Goal: Communication & Community: Share content

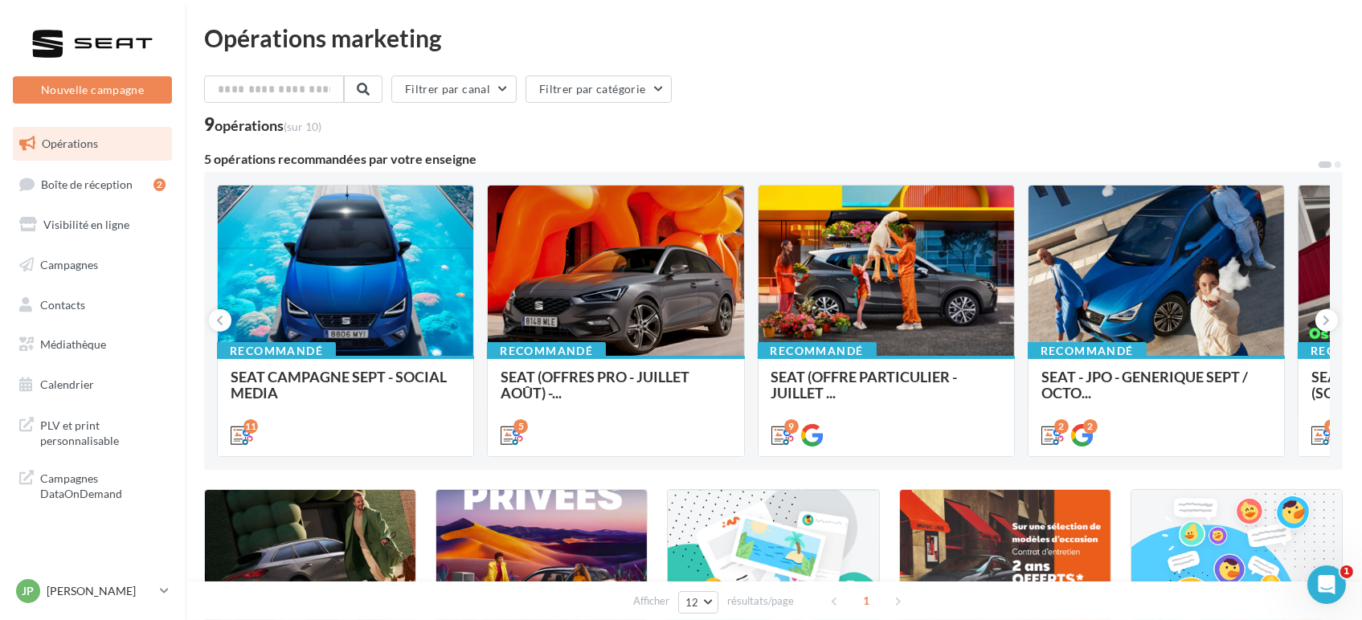
click at [392, 420] on div "11" at bounding box center [345, 433] width 255 height 45
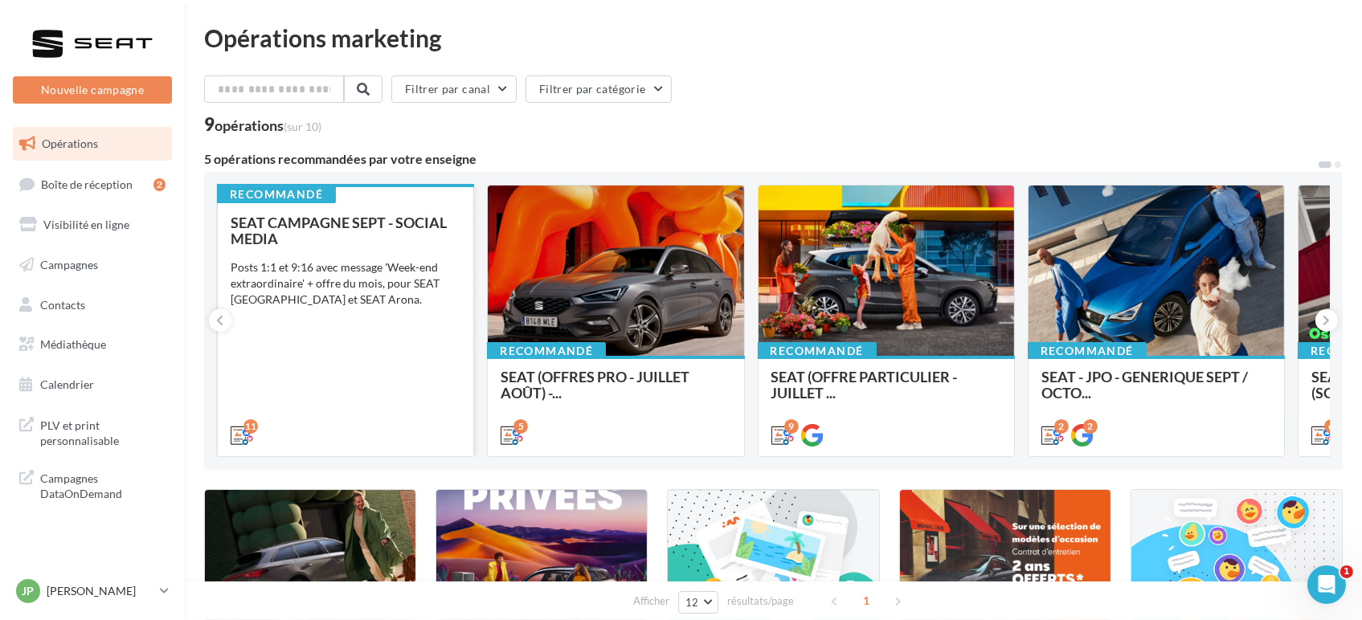
click at [345, 382] on div "SEAT CAMPAGNE SEPT - SOCIAL MEDIA Posts 1:1 et 9:16 avec message 'Week-end extr…" at bounding box center [346, 327] width 230 height 227
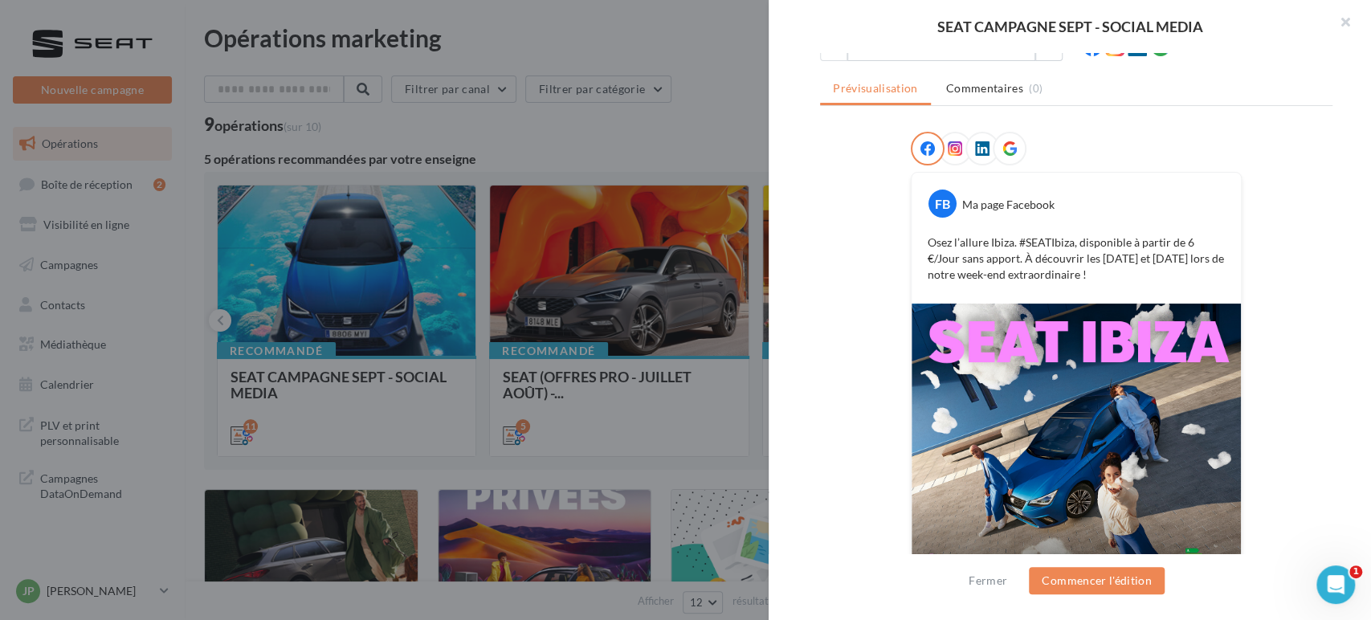
scroll to position [171, 0]
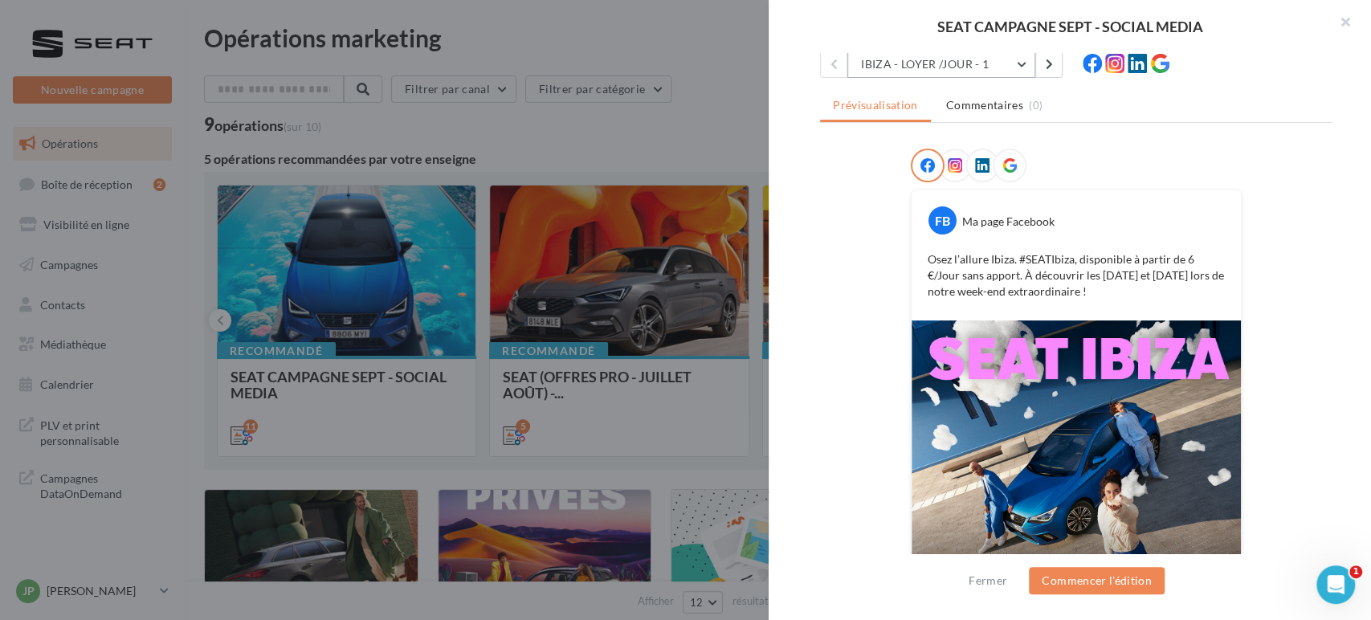
click at [879, 59] on button "IBIZA - LOYER /JOUR - 1" at bounding box center [942, 64] width 188 height 27
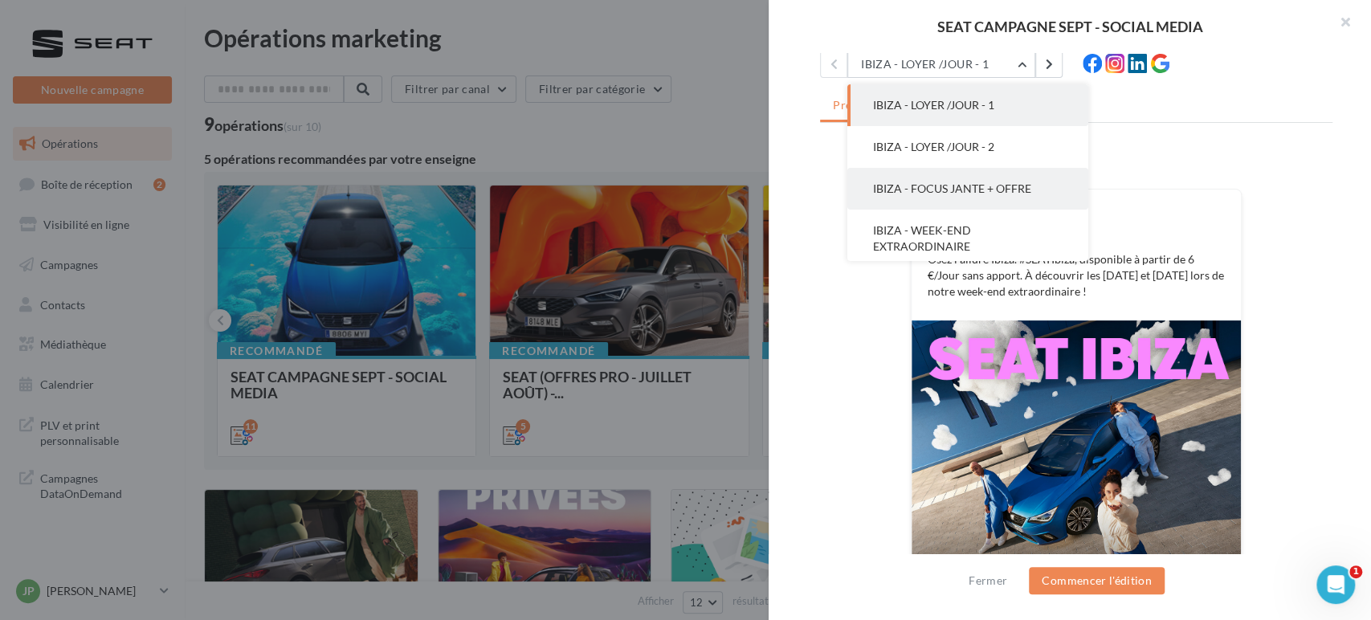
click at [925, 177] on button "IBIZA - FOCUS JANTE + OFFRE" at bounding box center [968, 189] width 241 height 42
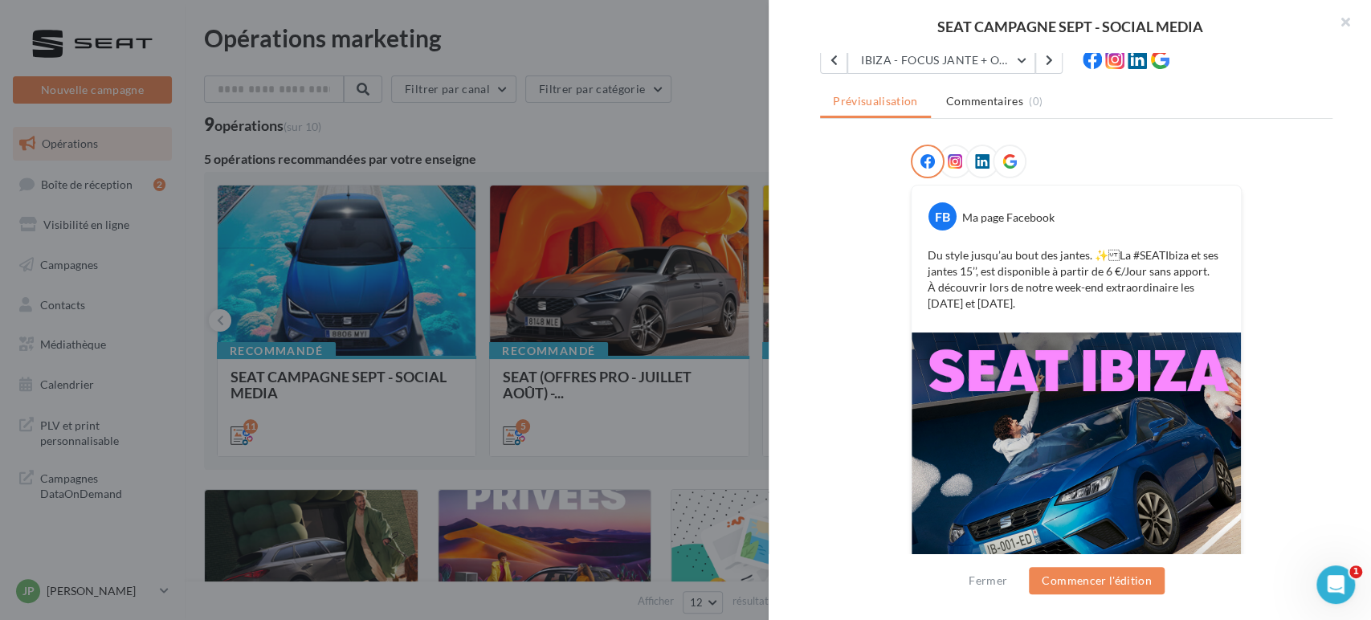
scroll to position [113, 0]
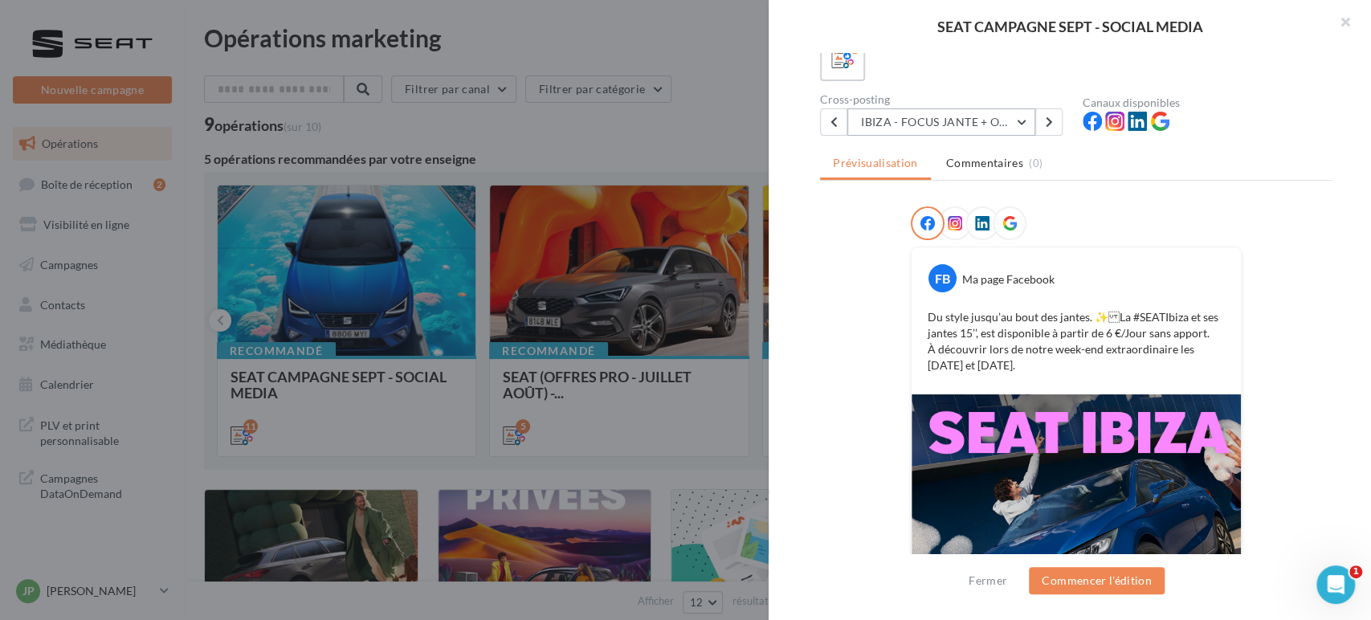
click at [902, 127] on button "IBIZA - FOCUS JANTE + OFFRE" at bounding box center [942, 121] width 188 height 27
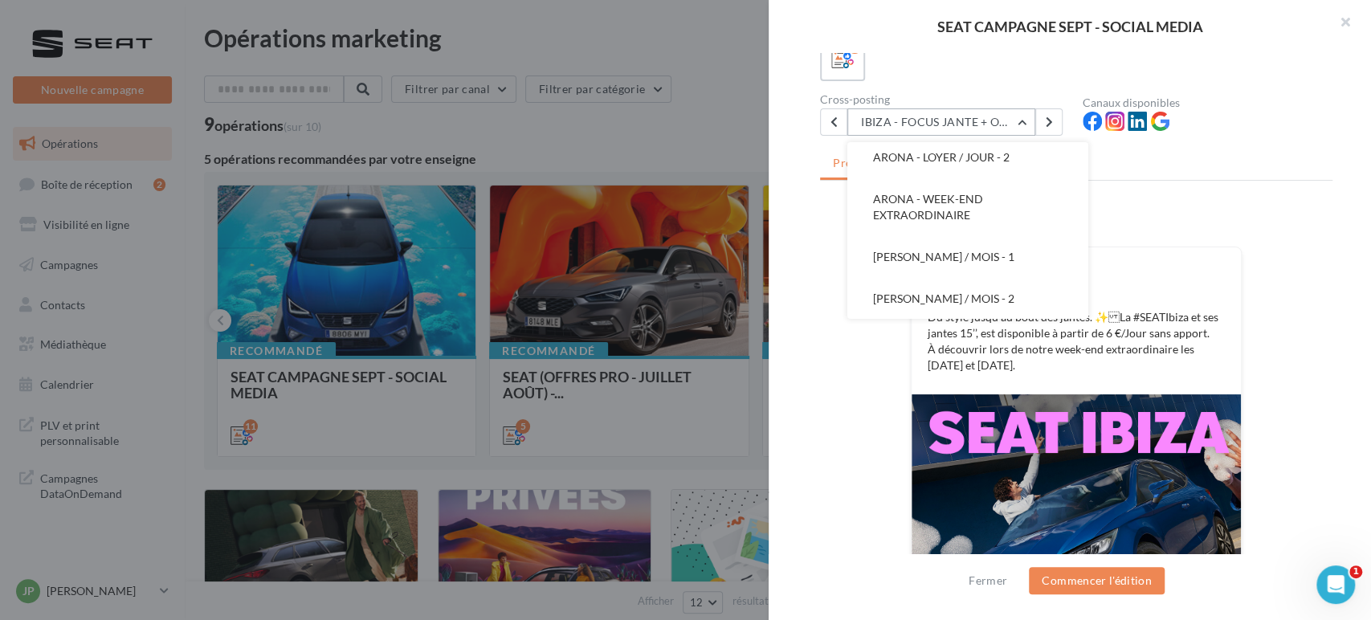
scroll to position [315, 0]
click at [925, 255] on span "ARONA - LOYER / MOIS - 1" at bounding box center [943, 256] width 141 height 14
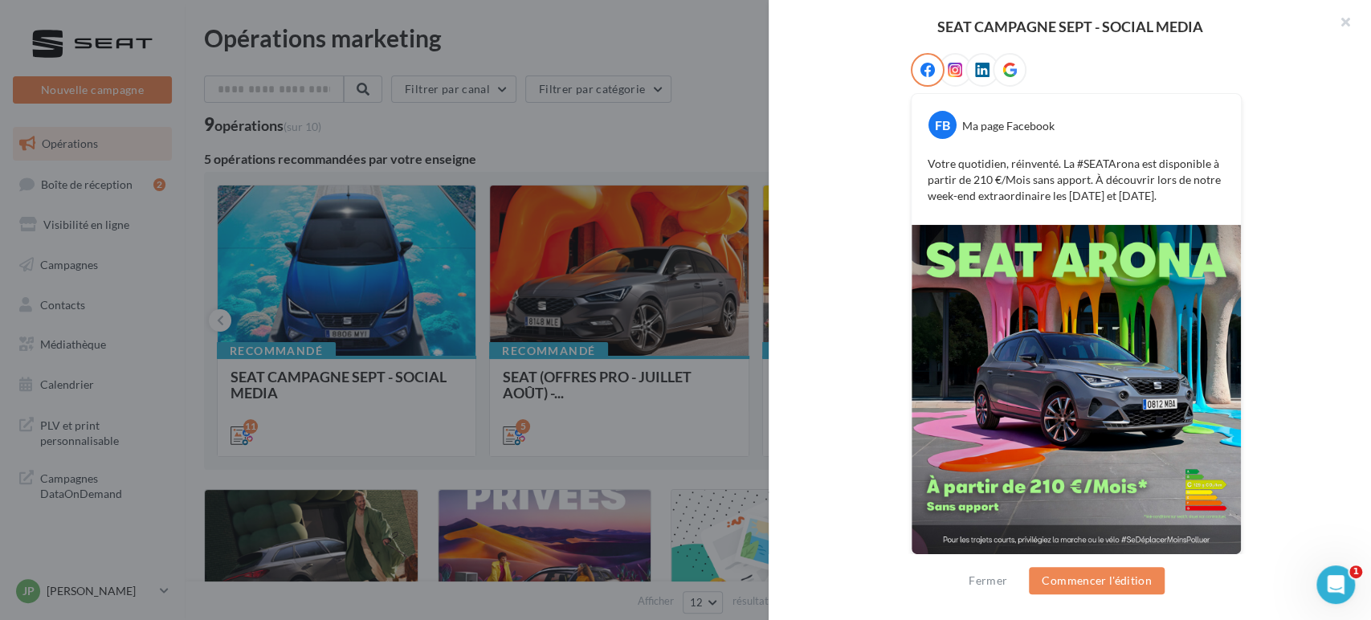
scroll to position [272, 0]
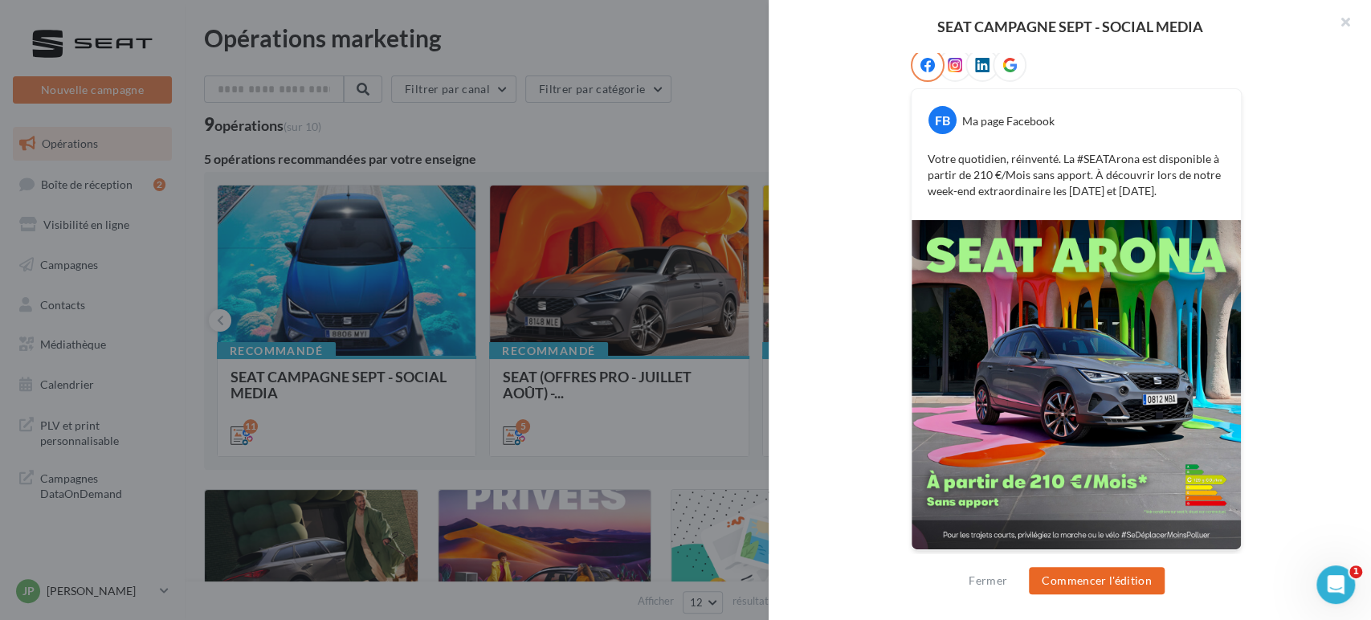
click at [1075, 578] on button "Commencer l'édition" at bounding box center [1097, 580] width 136 height 27
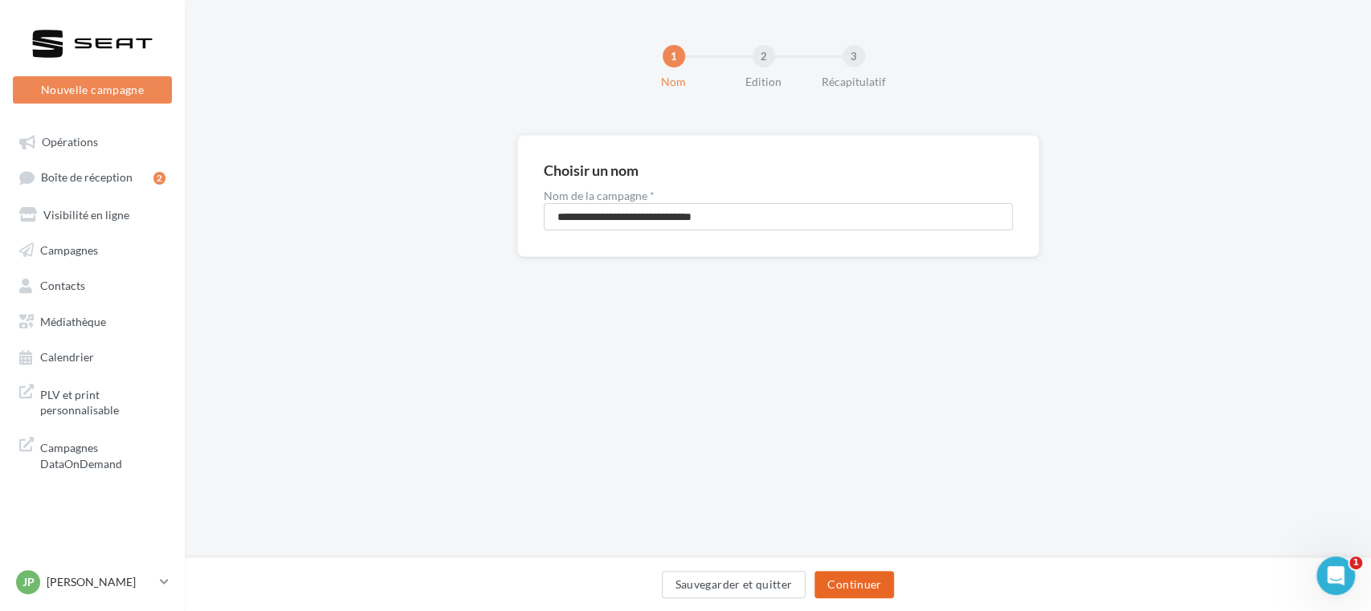
click at [863, 578] on button "Continuer" at bounding box center [855, 584] width 80 height 27
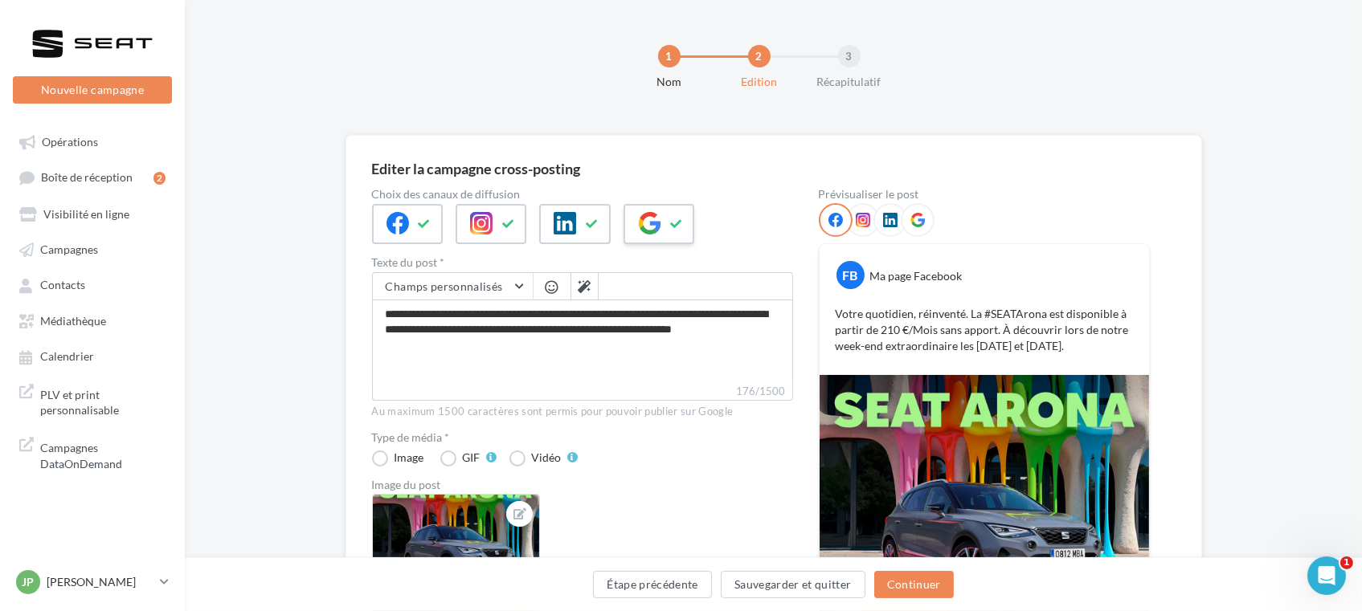
click at [663, 230] on div at bounding box center [658, 224] width 71 height 40
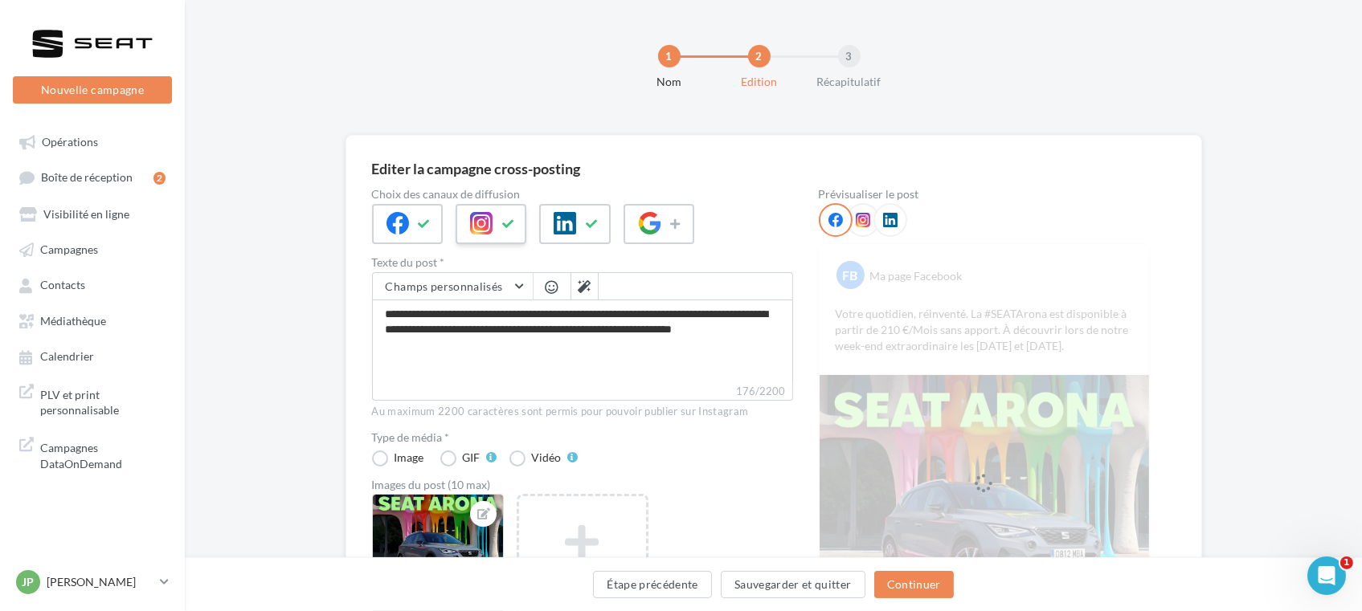
click at [500, 217] on button at bounding box center [508, 224] width 19 height 24
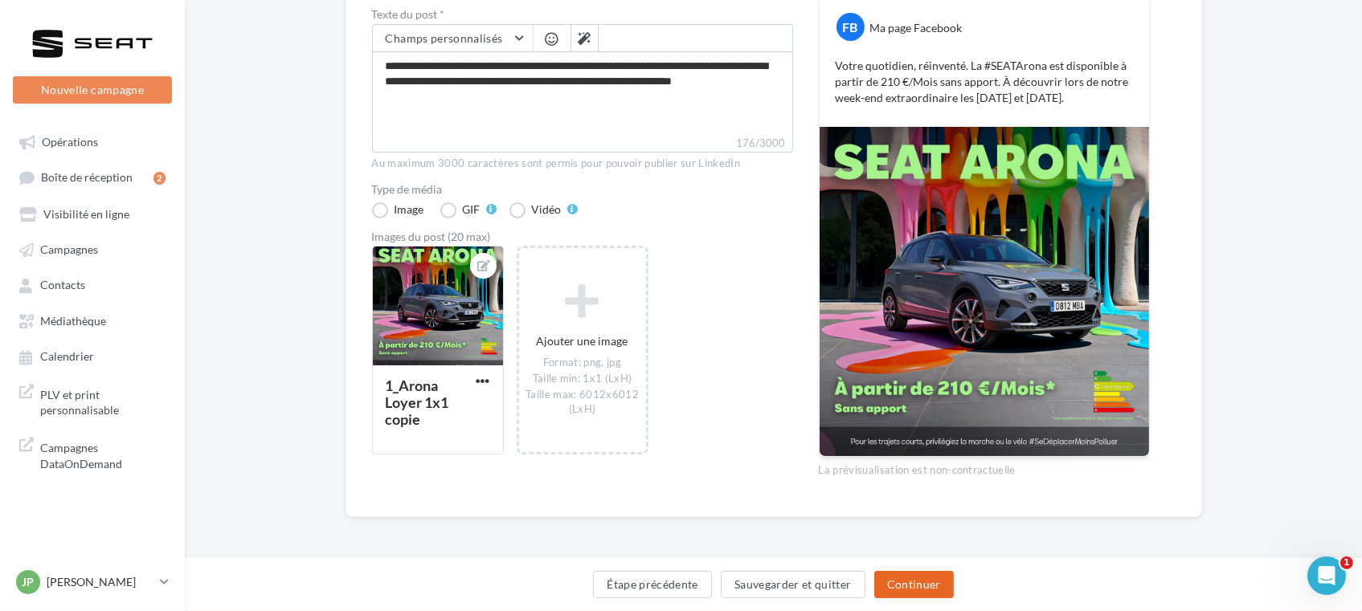
click at [914, 576] on button "Continuer" at bounding box center [914, 584] width 80 height 27
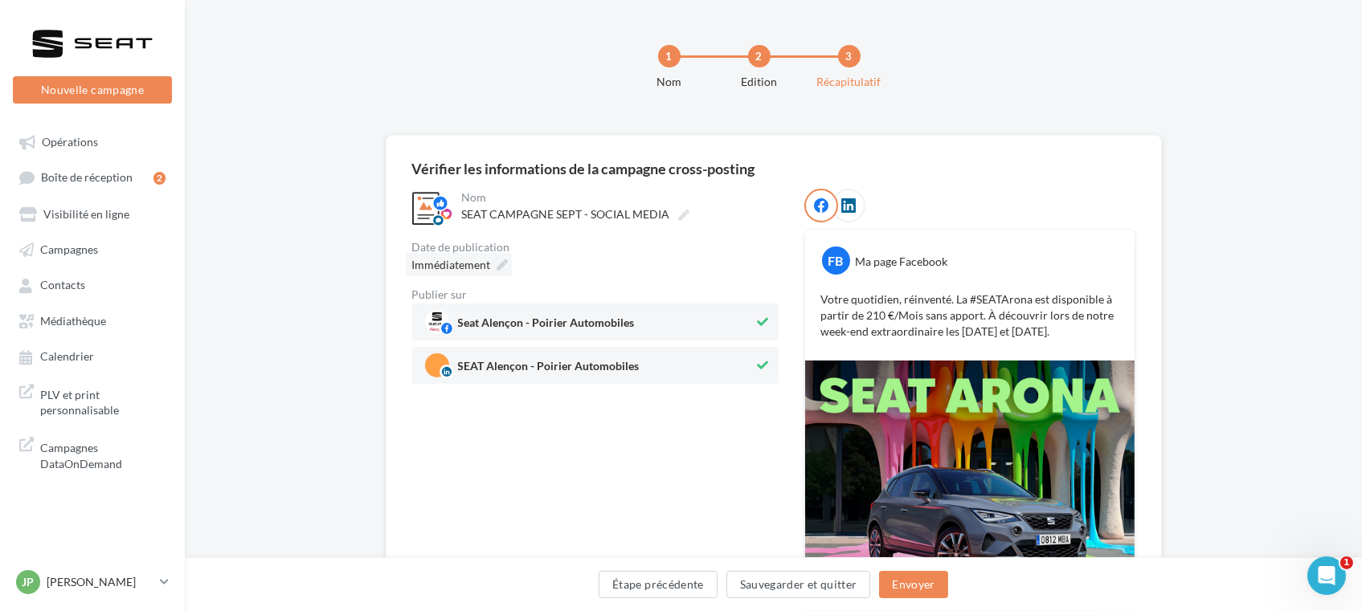
click at [454, 268] on span "Immédiatement" at bounding box center [451, 265] width 79 height 14
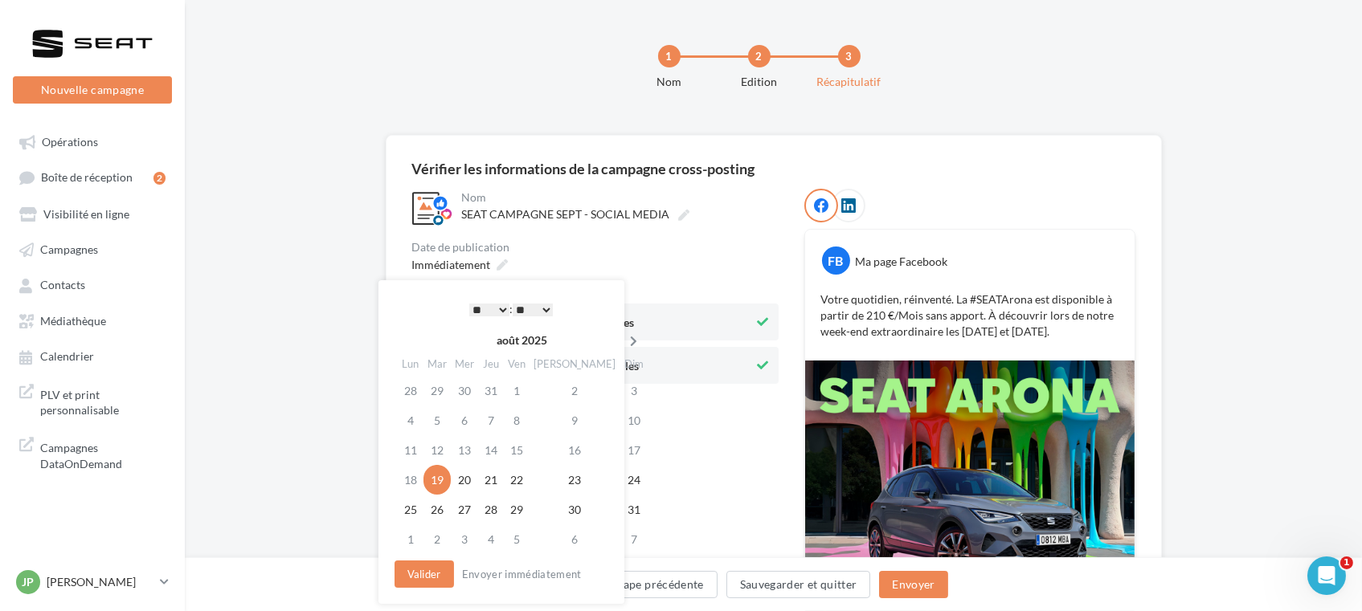
click at [620, 329] on th at bounding box center [634, 341] width 28 height 24
click at [417, 451] on td "8" at bounding box center [412, 450] width 28 height 30
click at [433, 570] on button "Valider" at bounding box center [423, 574] width 59 height 27
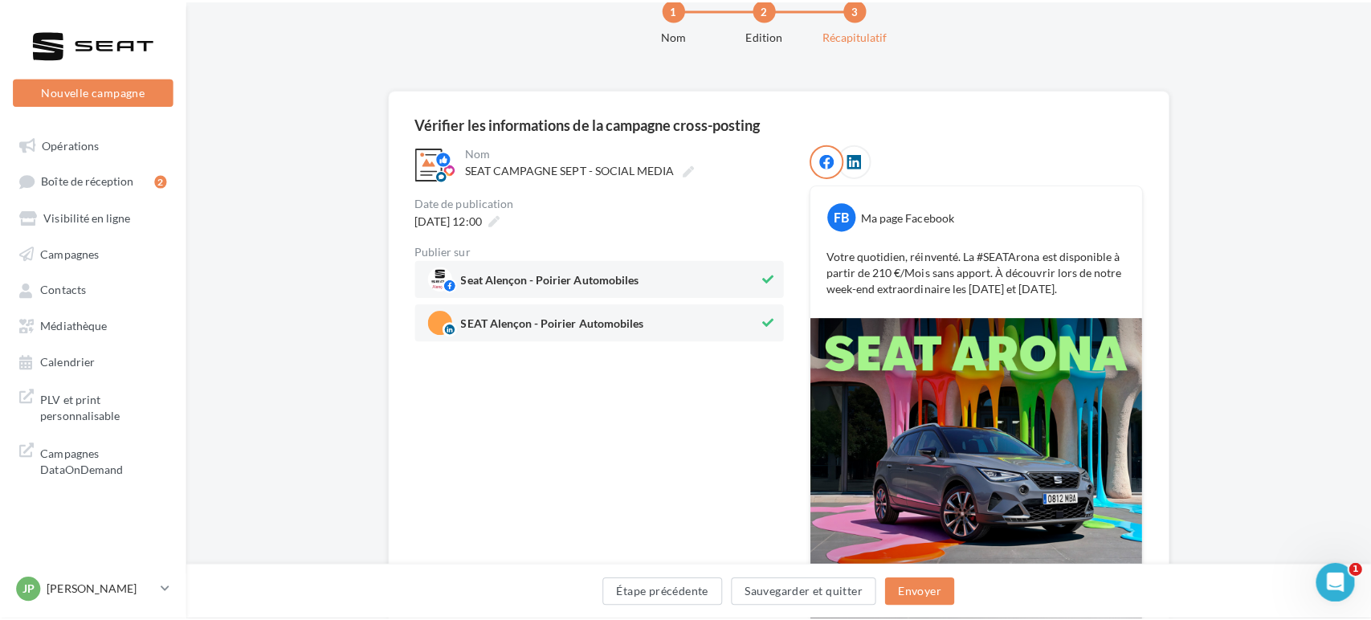
scroll to position [89, 0]
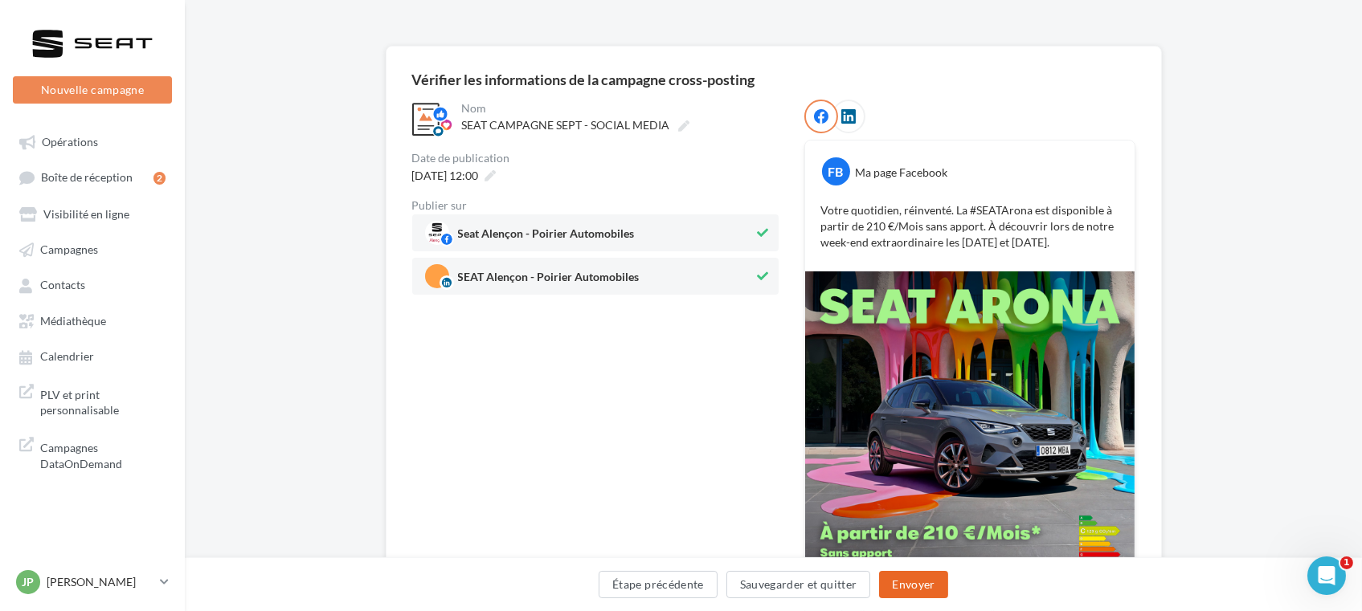
click at [916, 590] on button "Envoyer" at bounding box center [913, 584] width 68 height 27
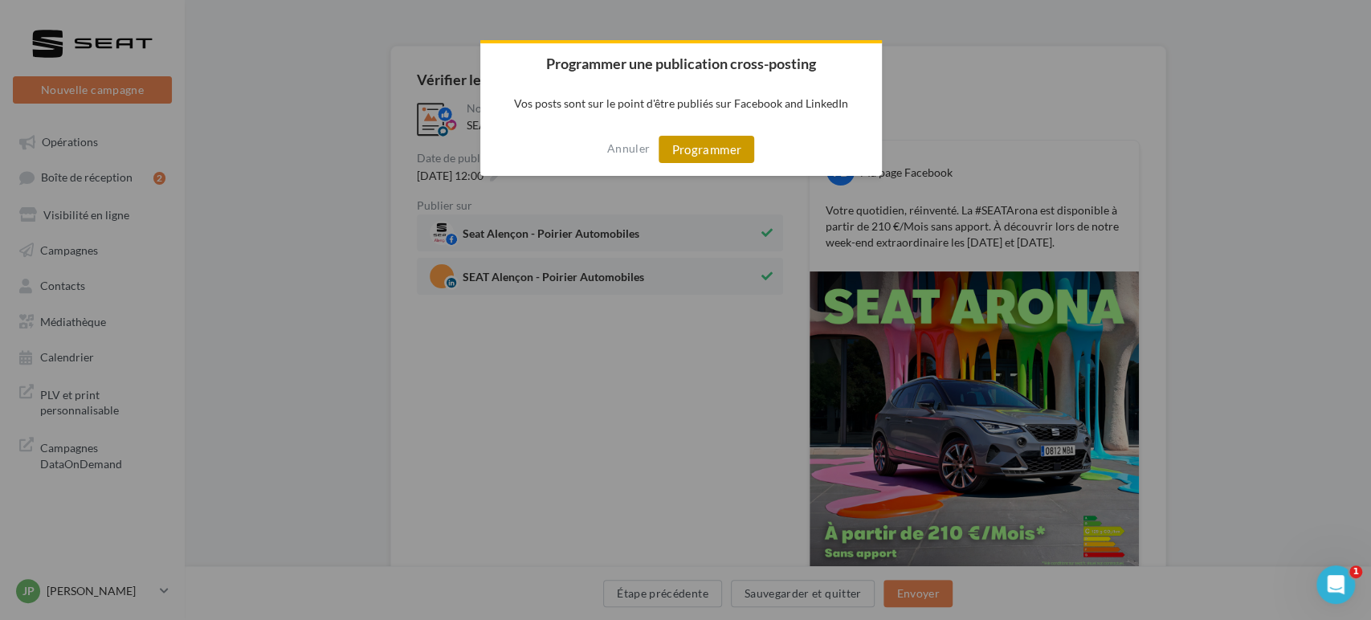
click at [709, 158] on button "Programmer" at bounding box center [707, 149] width 96 height 27
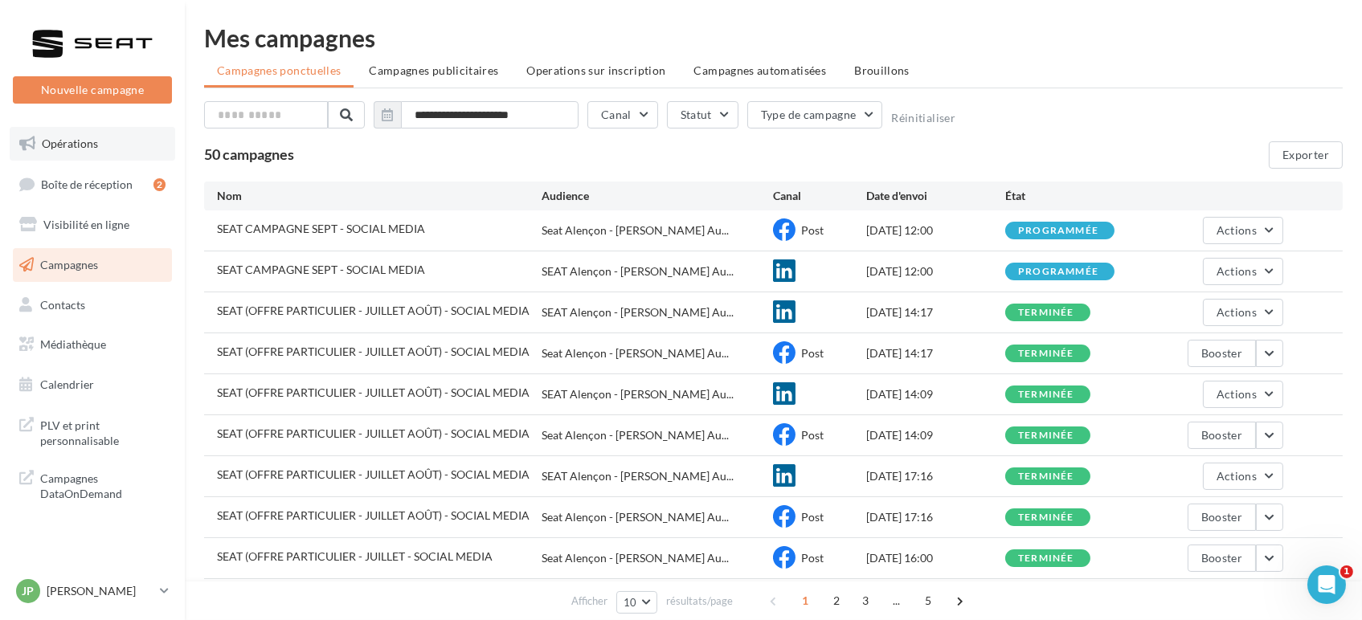
click at [125, 129] on link "Opérations" at bounding box center [92, 144] width 165 height 34
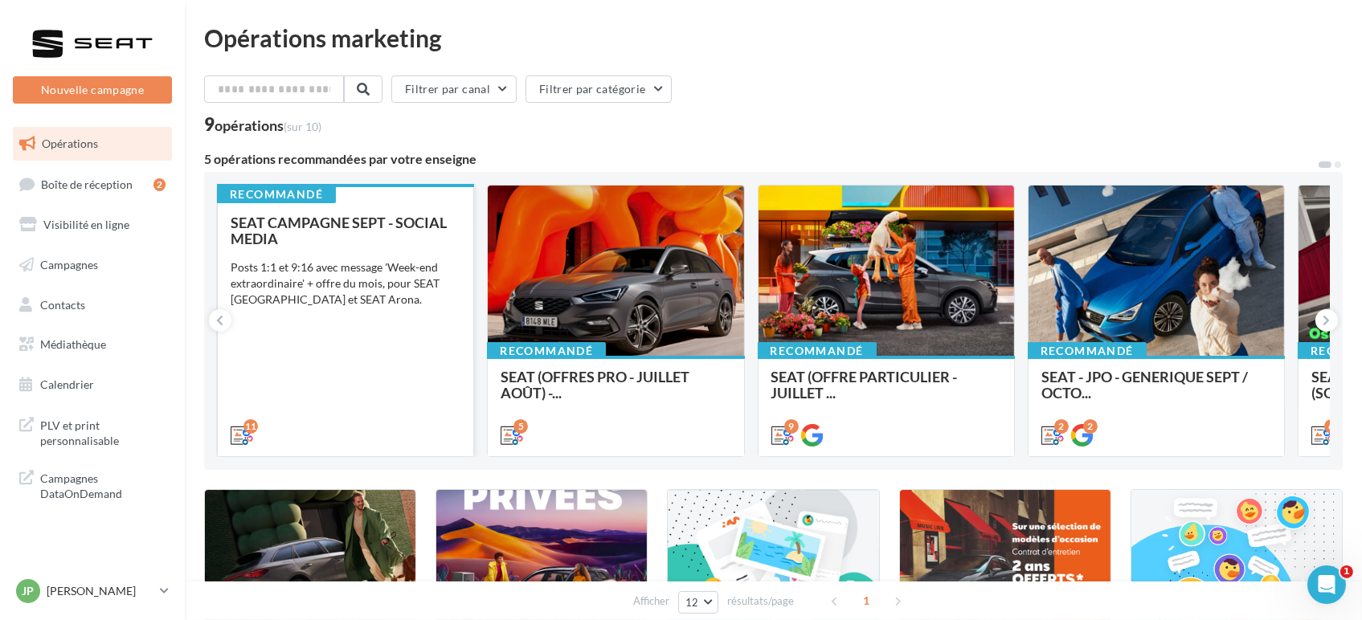
click at [364, 369] on div "SEAT CAMPAGNE SEPT - SOCIAL MEDIA Posts 1:1 et 9:16 avec message 'Week-end extr…" at bounding box center [346, 327] width 230 height 227
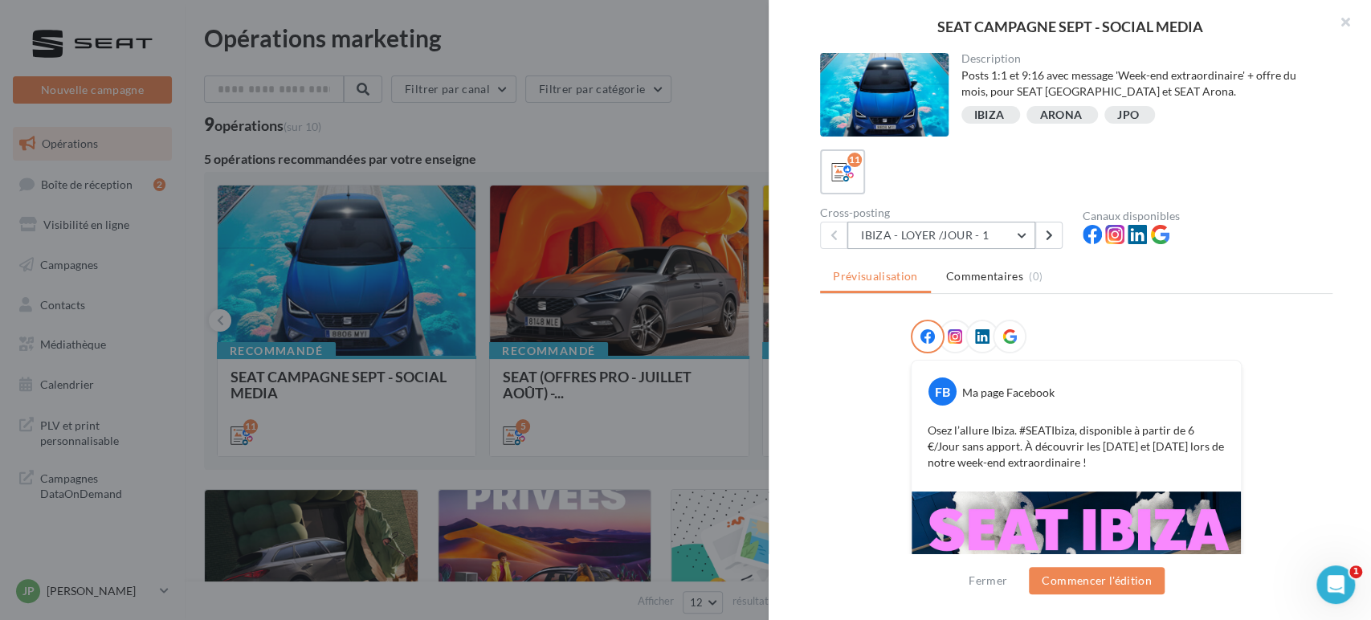
click at [990, 229] on button "IBIZA - LOYER /JOUR - 1" at bounding box center [942, 235] width 188 height 27
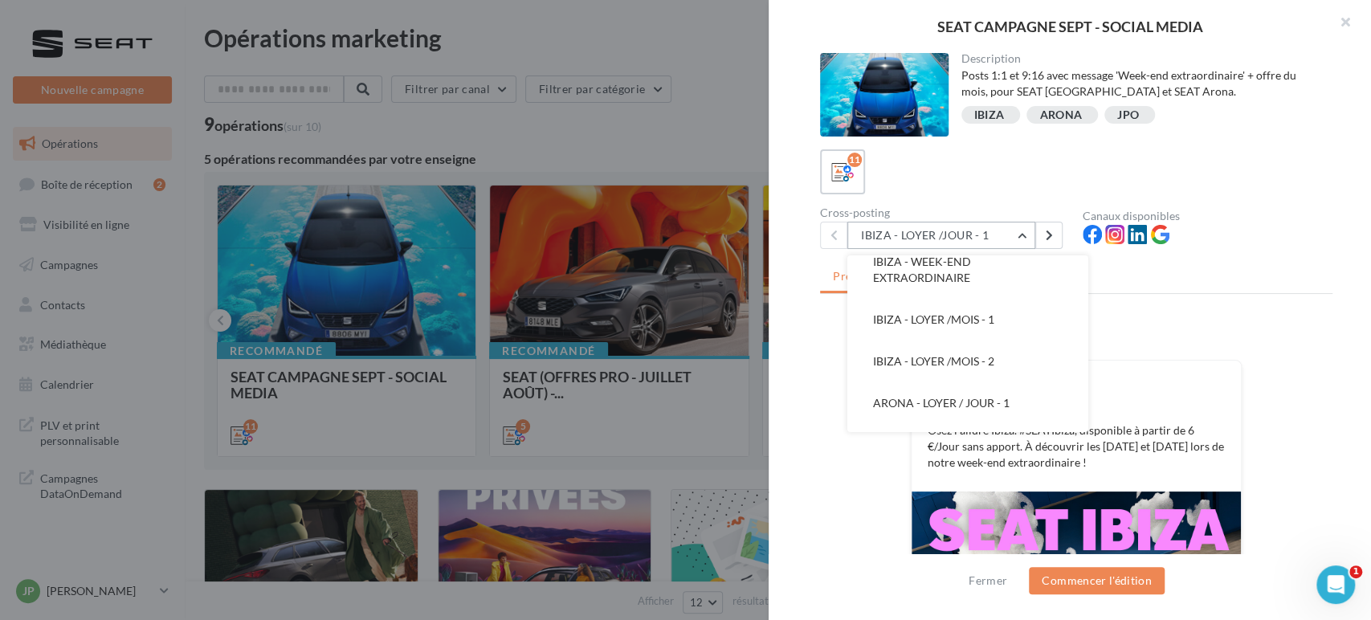
scroll to position [136, 0]
click at [955, 320] on span "IBIZA - LOYER /MOIS - 1" at bounding box center [933, 324] width 121 height 14
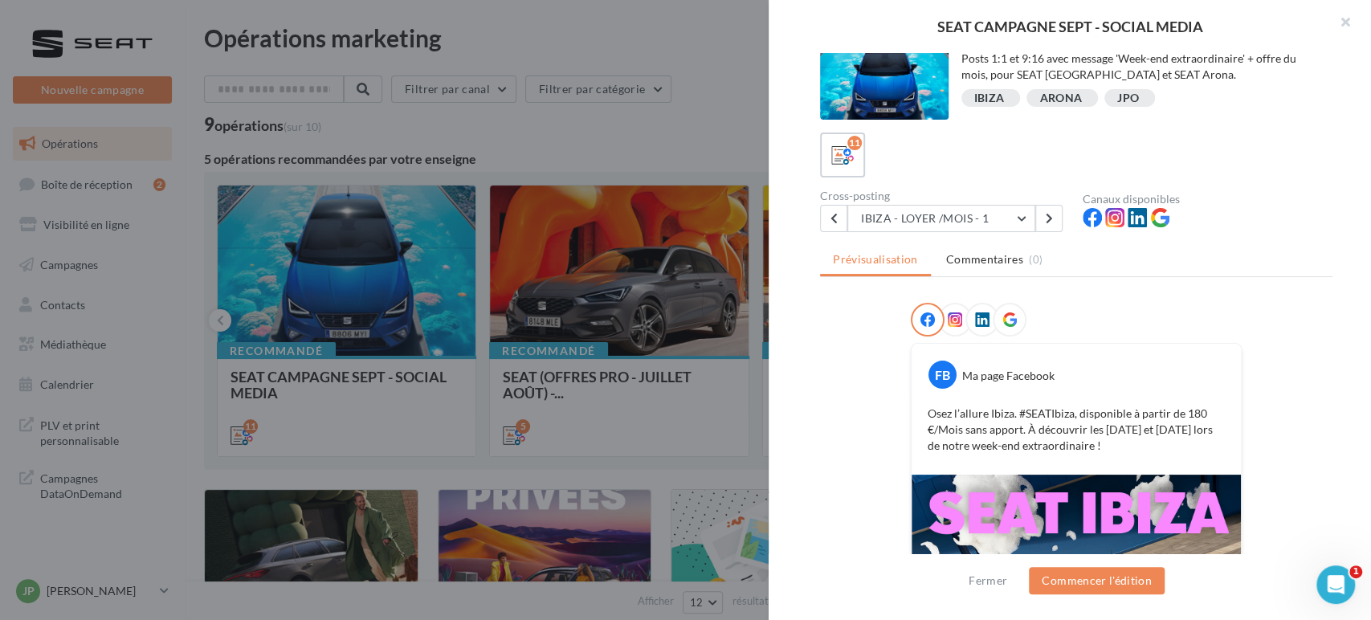
scroll to position [4, 0]
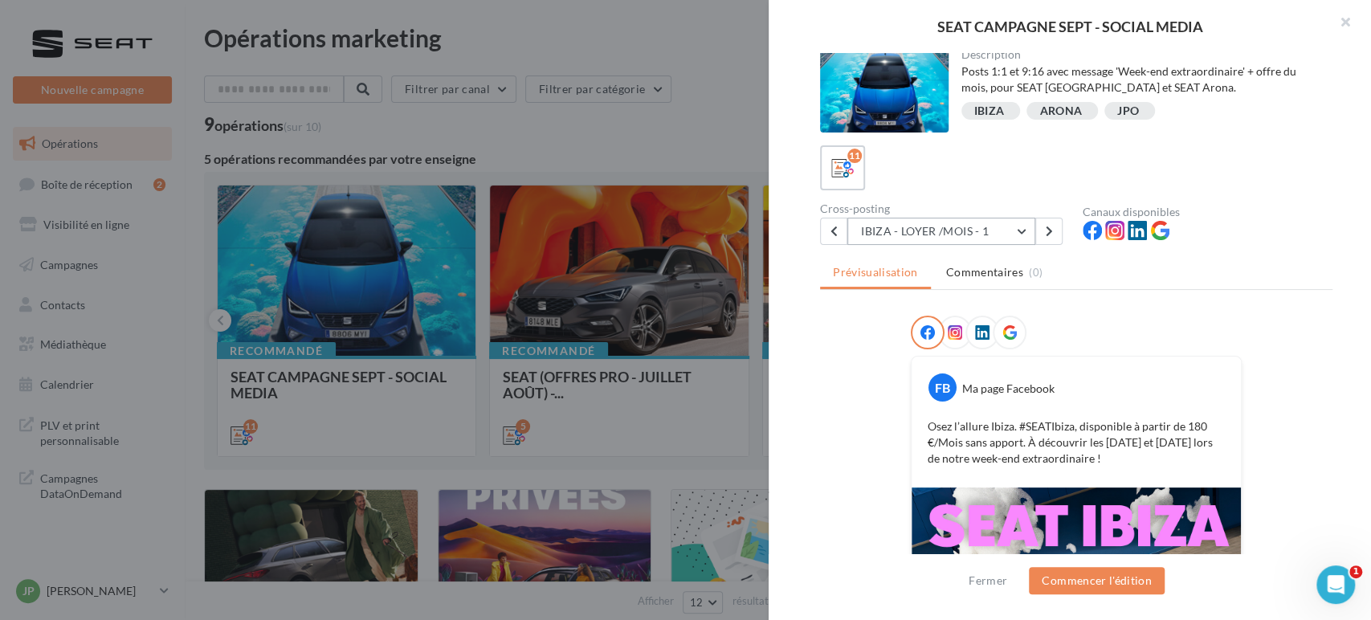
click at [925, 235] on button "IBIZA - LOYER /MOIS - 1" at bounding box center [942, 231] width 188 height 27
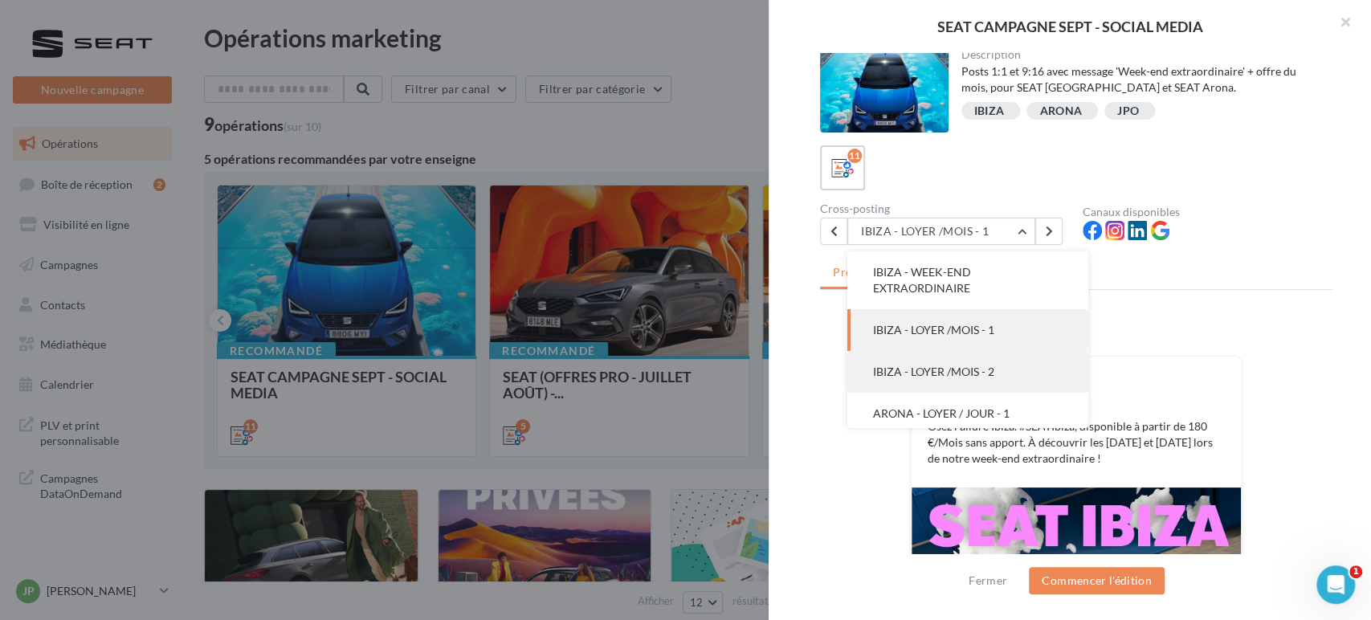
click at [959, 360] on button "IBIZA - LOYER /MOIS - 2" at bounding box center [968, 372] width 241 height 42
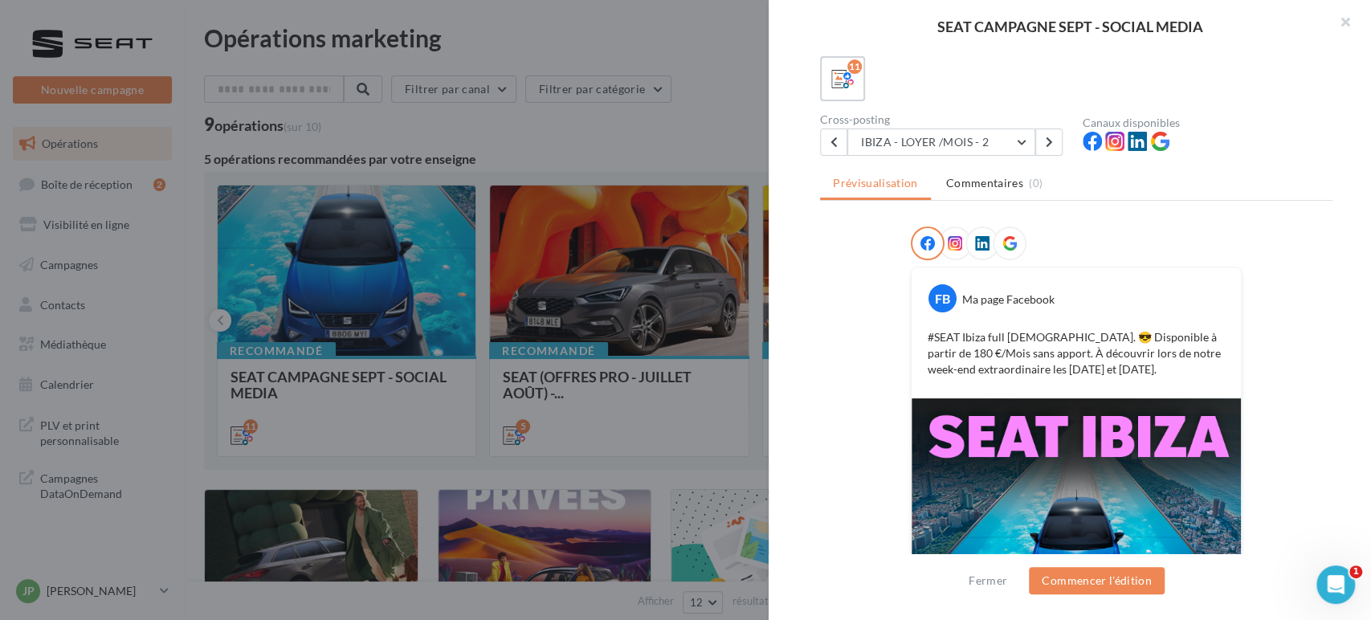
scroll to position [272, 0]
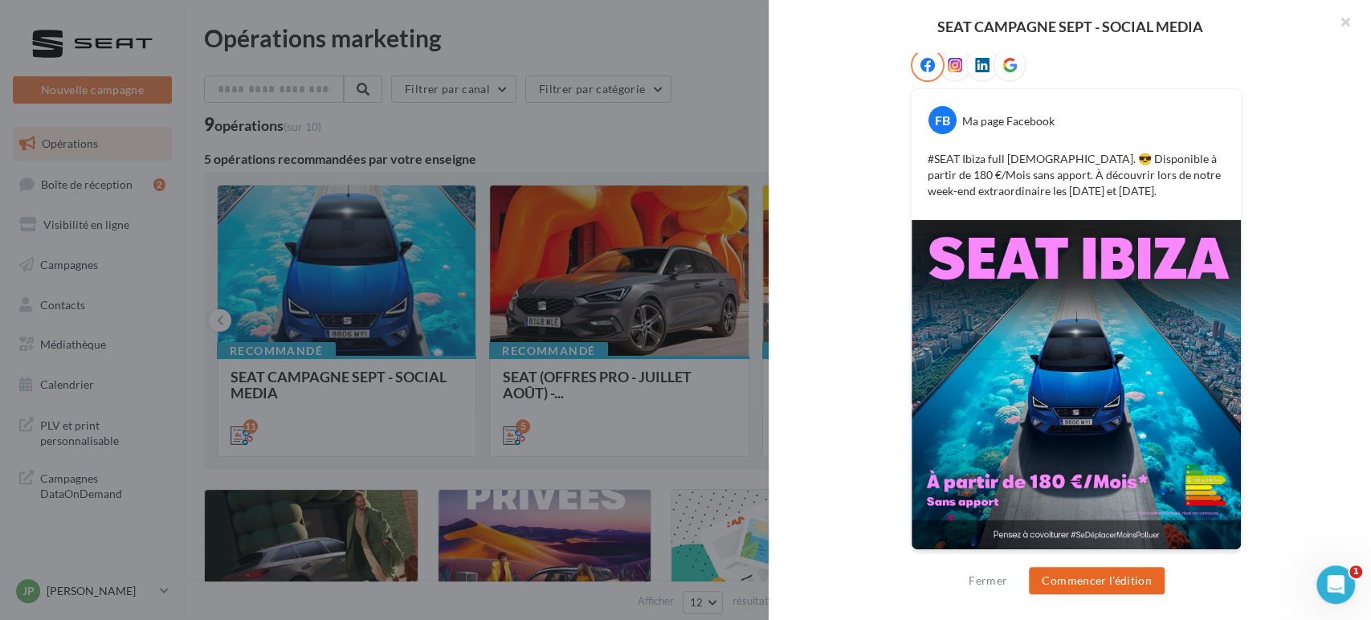
click at [1088, 585] on button "Commencer l'édition" at bounding box center [1097, 580] width 136 height 27
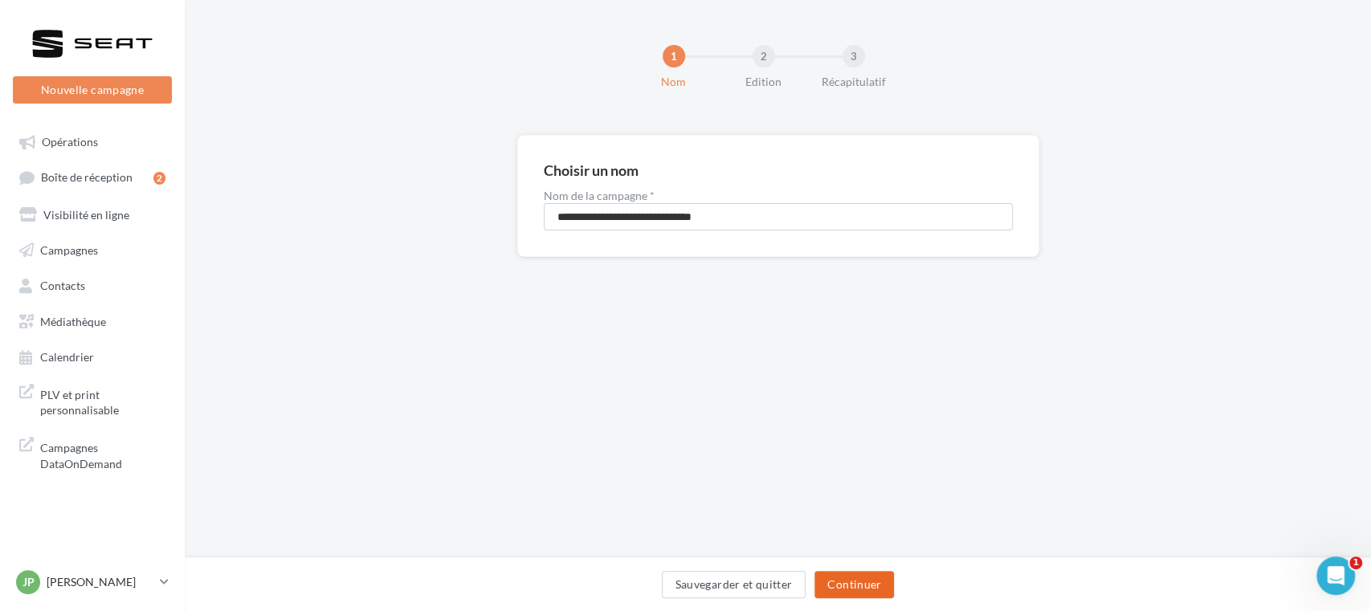
click at [839, 595] on button "Continuer" at bounding box center [855, 584] width 80 height 27
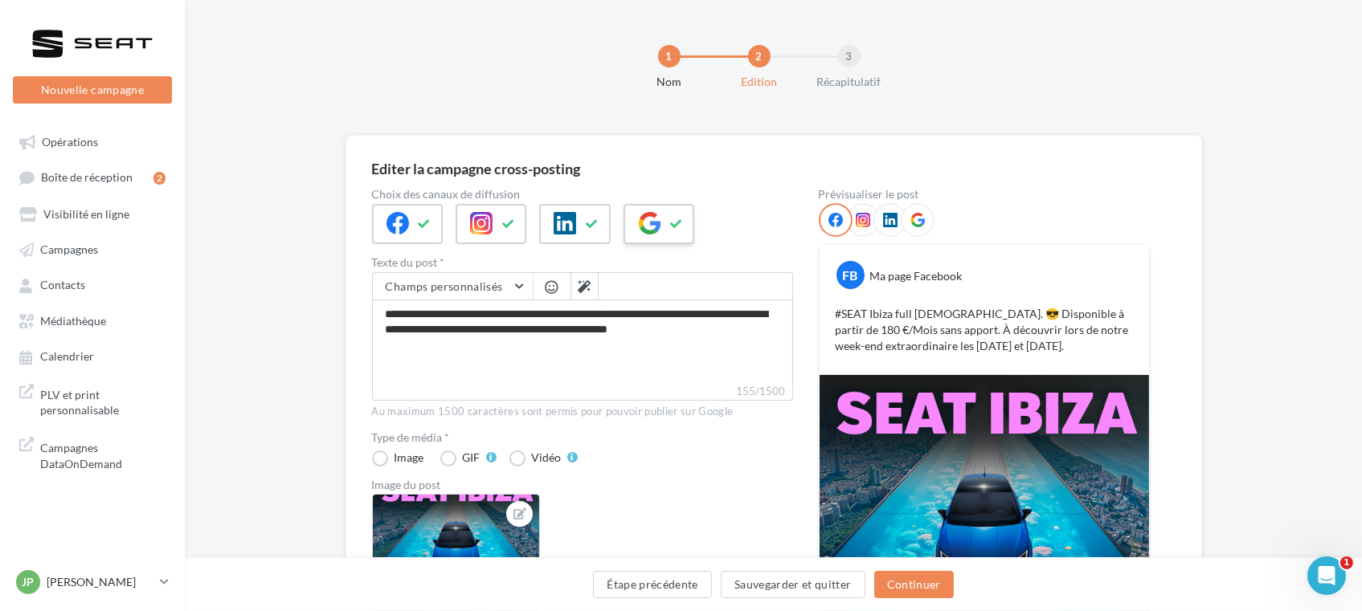
click at [649, 219] on icon at bounding box center [649, 223] width 22 height 22
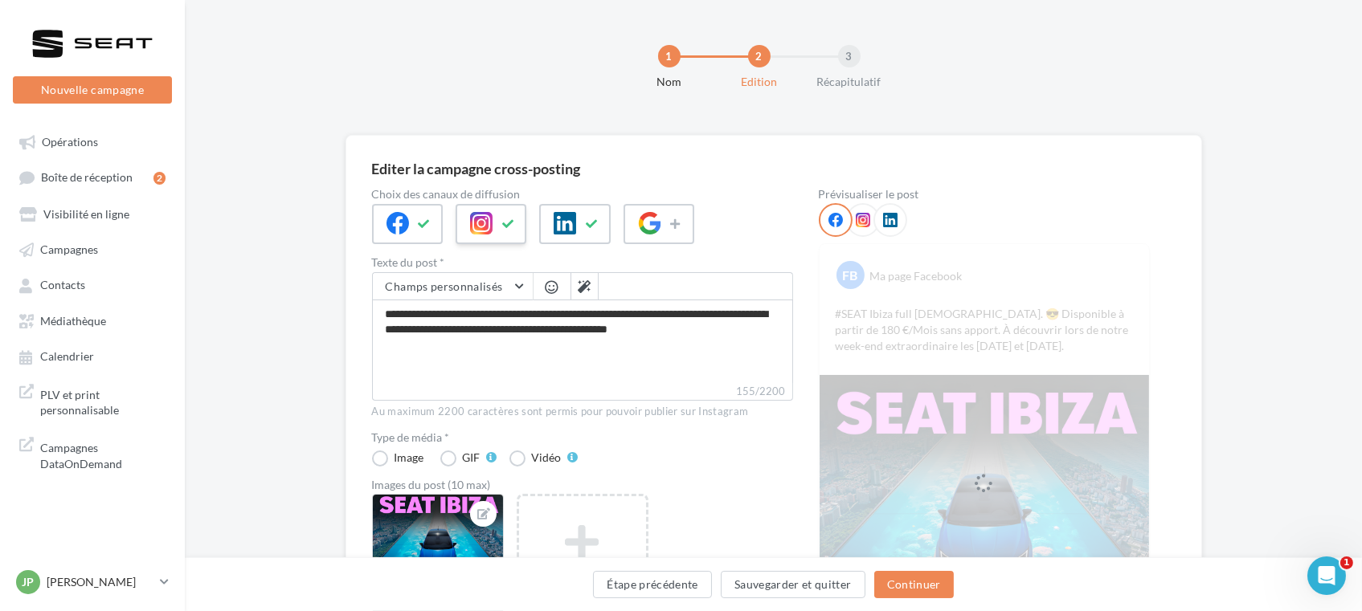
click at [476, 218] on icon at bounding box center [481, 223] width 22 height 22
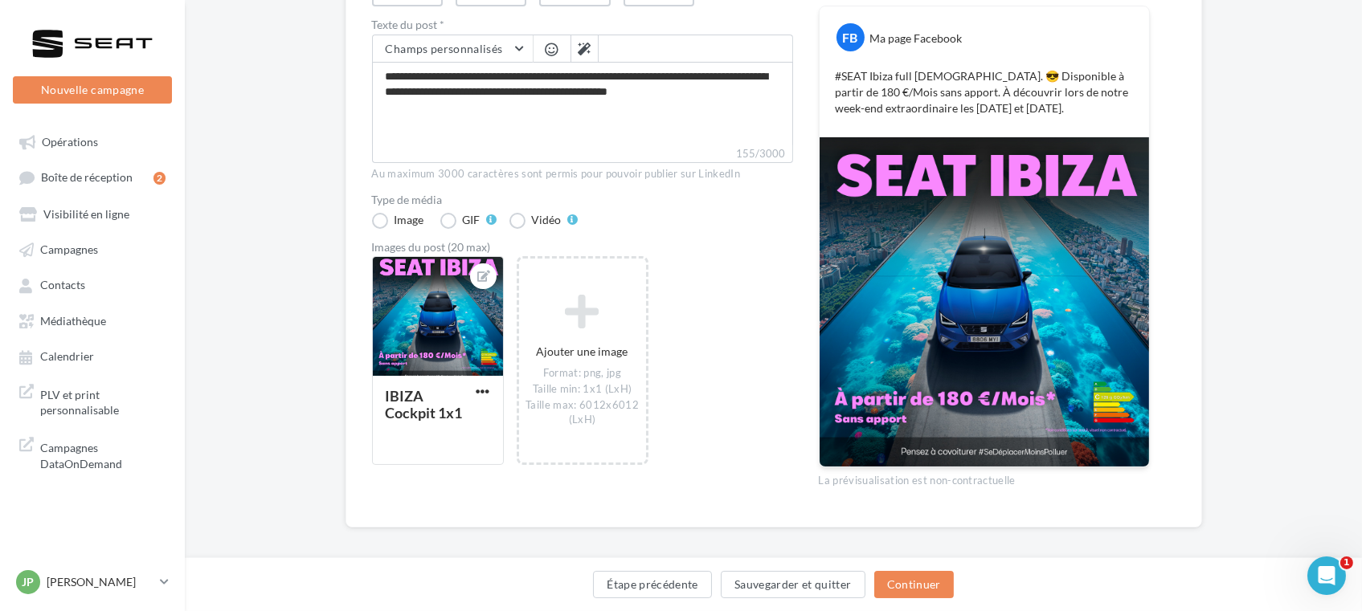
scroll to position [248, 0]
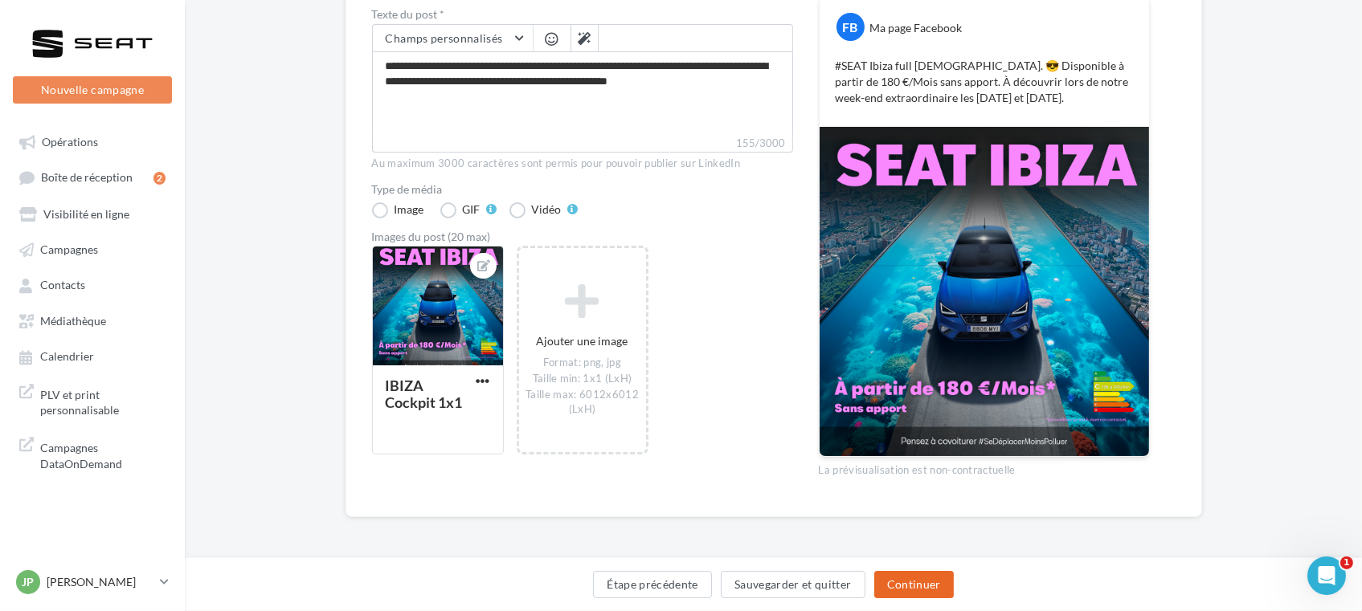
click at [933, 579] on button "Continuer" at bounding box center [914, 584] width 80 height 27
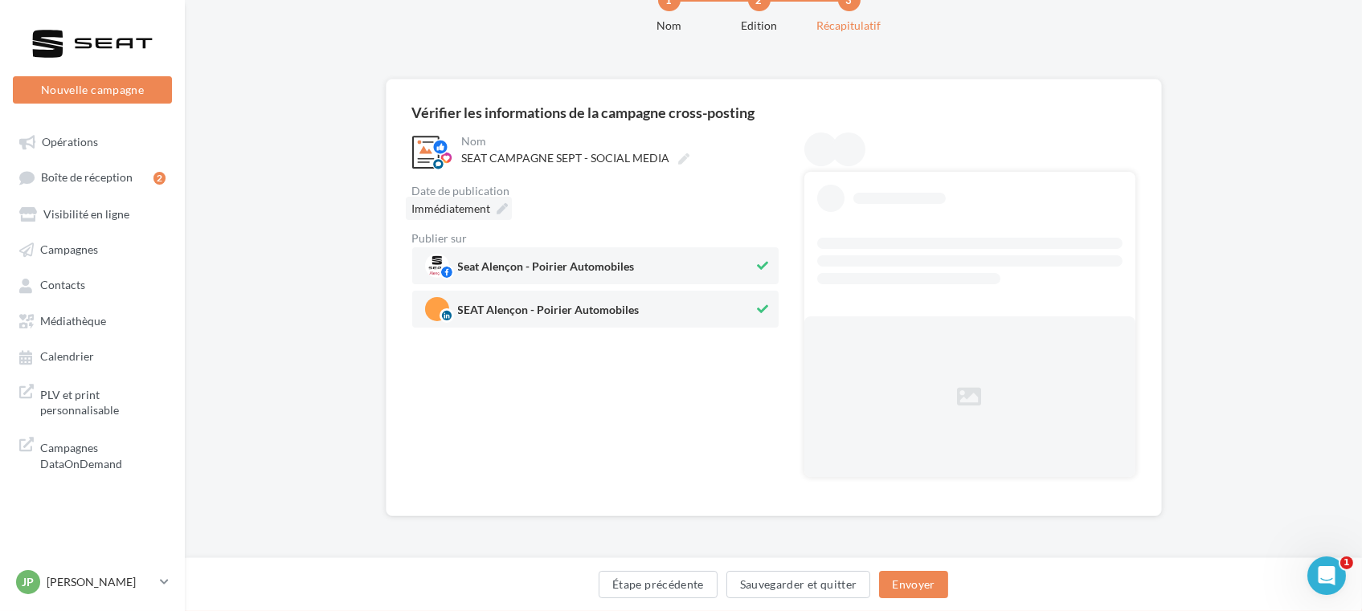
click at [485, 210] on span "Immédiatement" at bounding box center [451, 209] width 79 height 14
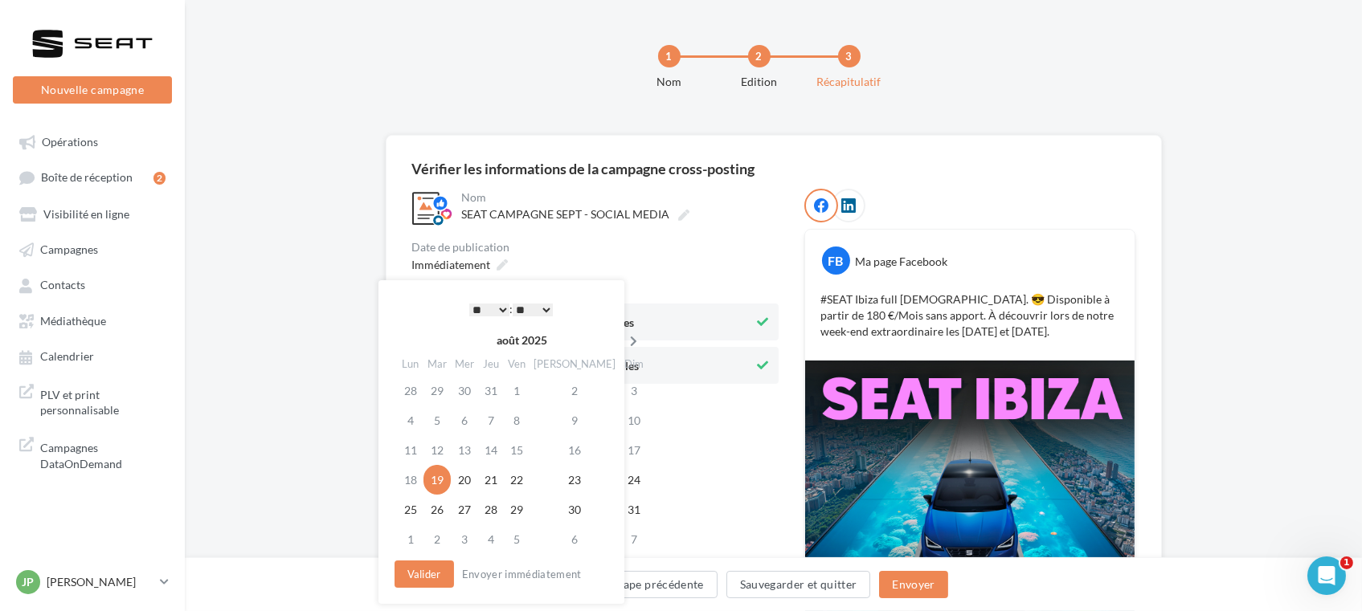
click at [620, 333] on th at bounding box center [634, 341] width 28 height 24
click at [499, 451] on td "11" at bounding box center [493, 450] width 26 height 30
click at [440, 581] on button "Valider" at bounding box center [423, 574] width 59 height 27
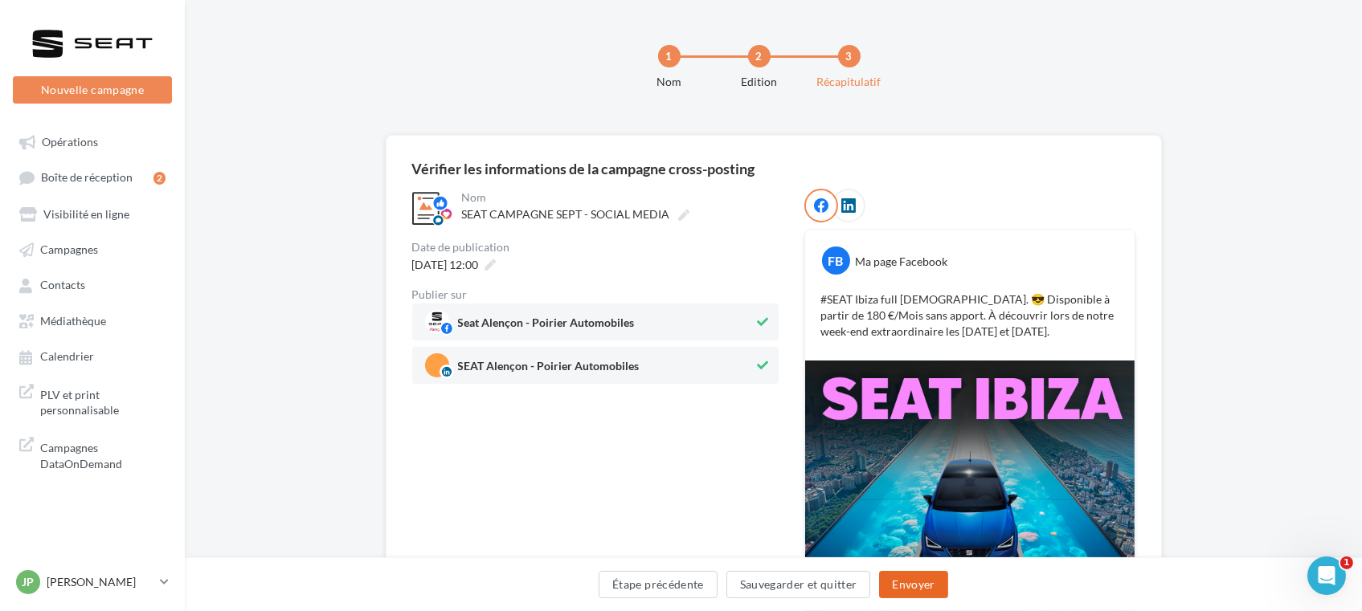
click at [919, 583] on button "Envoyer" at bounding box center [913, 584] width 68 height 27
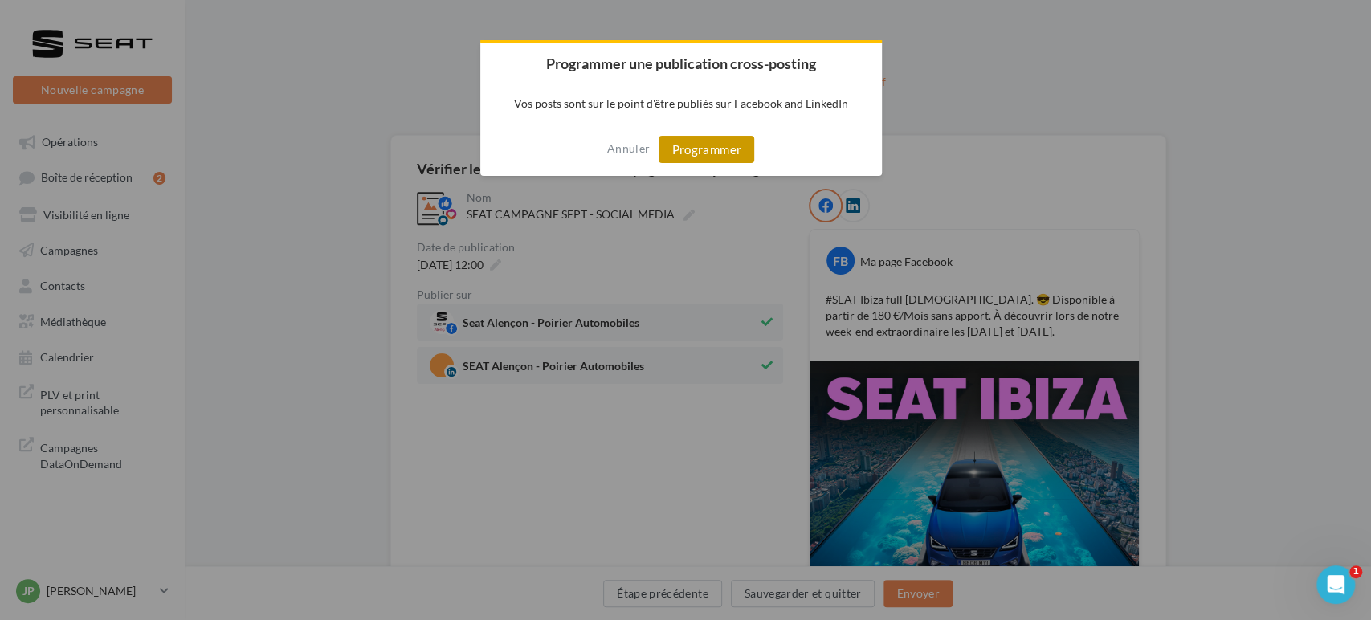
click at [704, 137] on button "Programmer" at bounding box center [707, 149] width 96 height 27
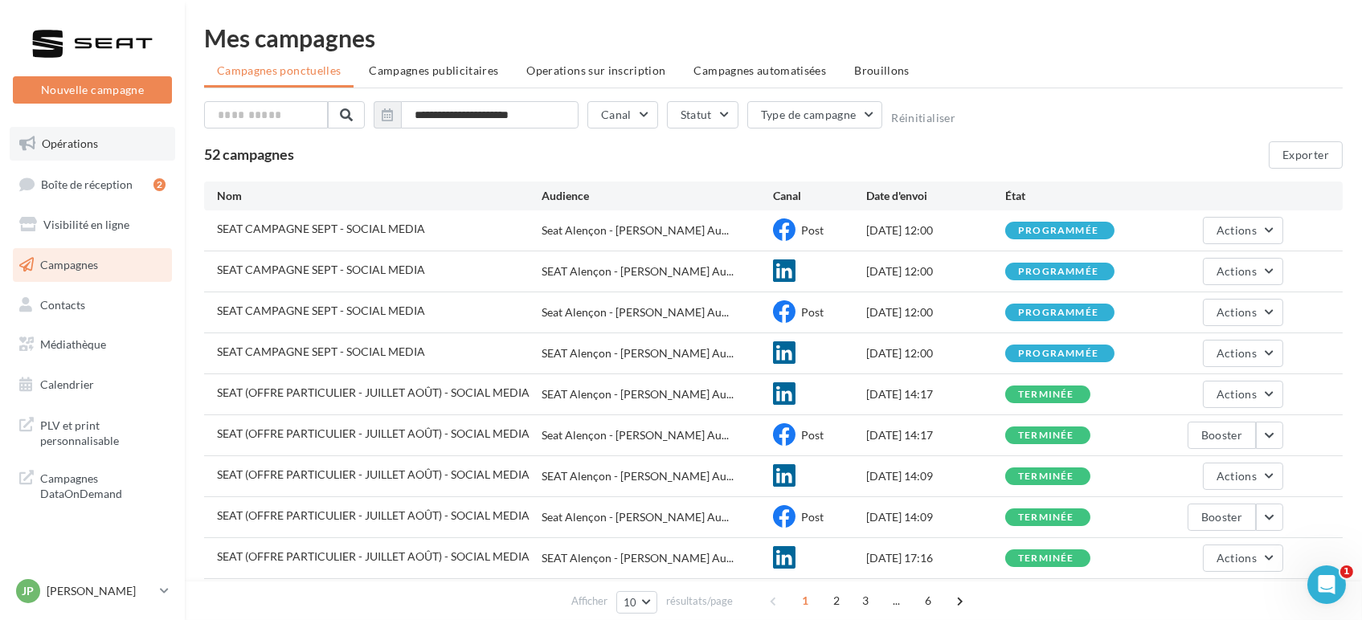
click at [89, 152] on link "Opérations" at bounding box center [92, 144] width 165 height 34
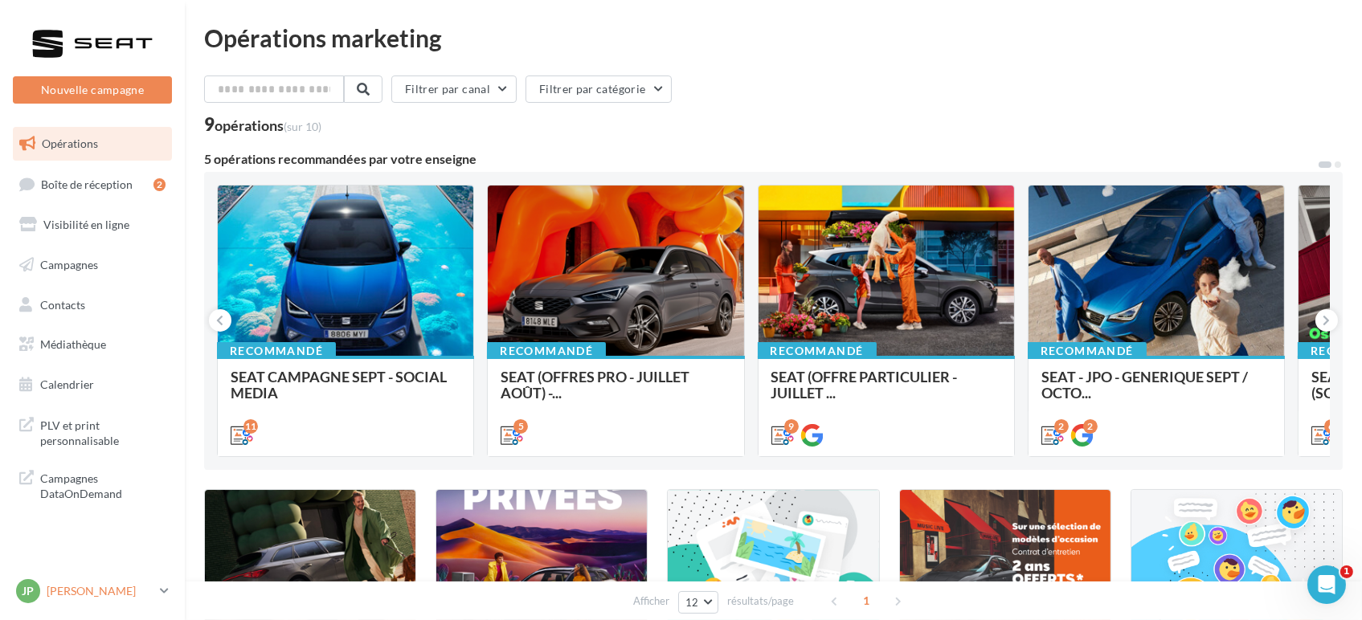
click at [94, 588] on p "[PERSON_NAME]" at bounding box center [100, 591] width 107 height 16
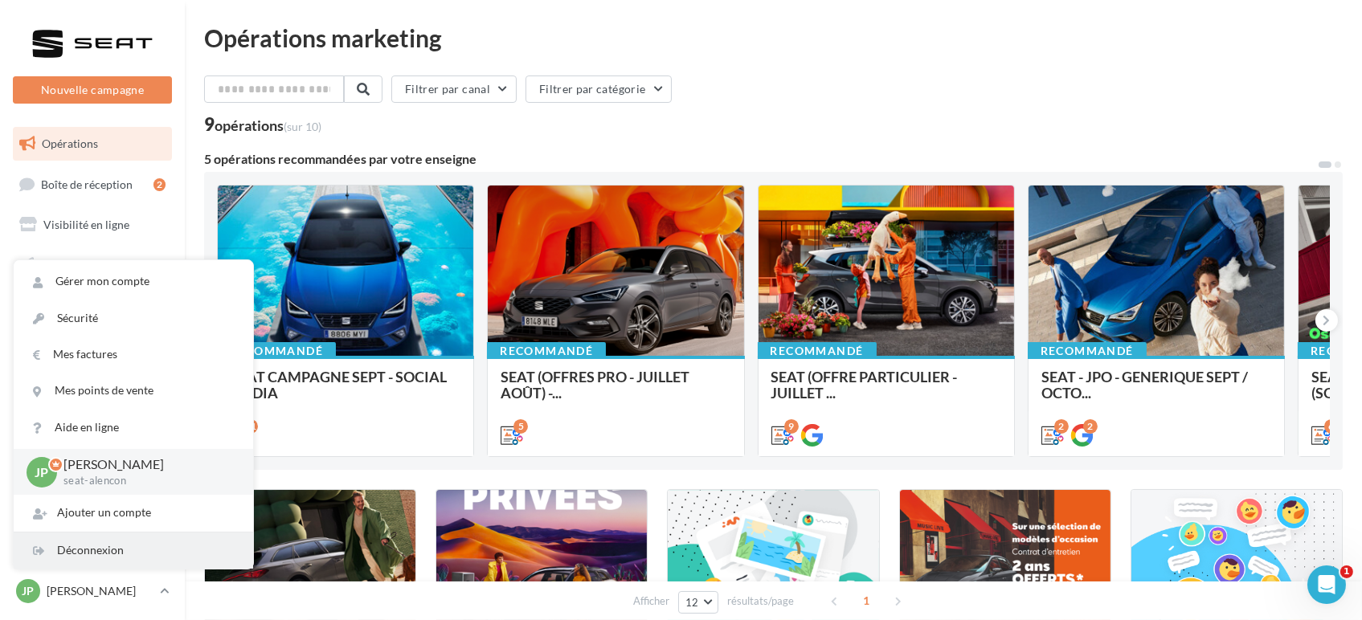
click at [84, 548] on div "Déconnexion" at bounding box center [133, 551] width 239 height 36
